Goal: Navigation & Orientation: Go to known website

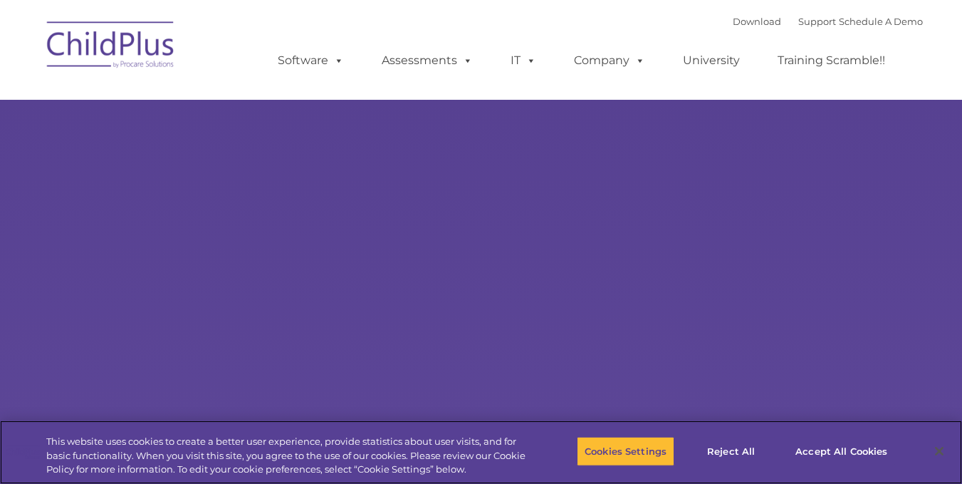
click at [764, 445] on div "Cookies Settings Reject All Accept All Cookies" at bounding box center [741, 452] width 328 height 51
select select "MEDIUM"
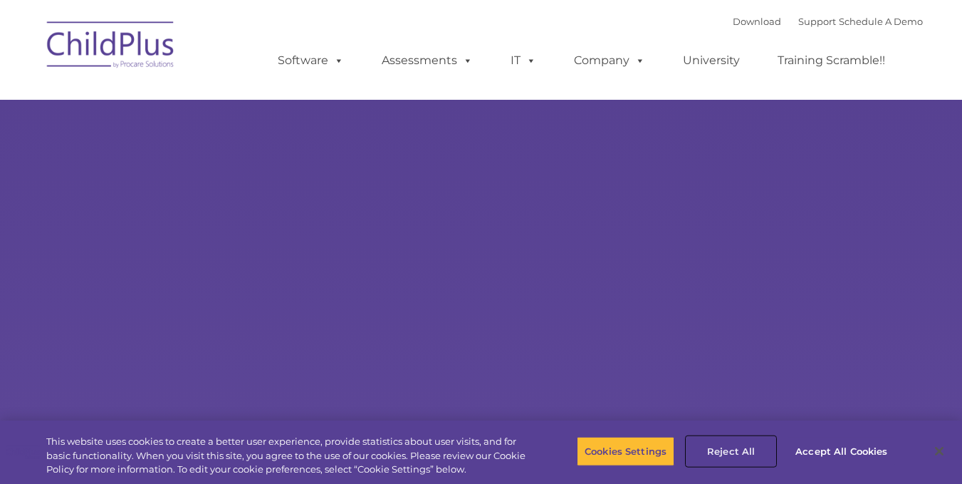
click at [758, 442] on button "Reject All" at bounding box center [731, 451] width 89 height 30
click at [757, 441] on button "Reject All" at bounding box center [731, 451] width 89 height 30
